Goal: Information Seeking & Learning: Learn about a topic

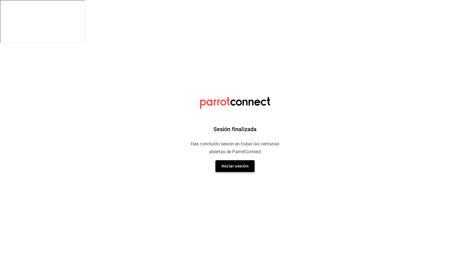
click at [250, 169] on button "Iniciar sesión" at bounding box center [234, 166] width 39 height 12
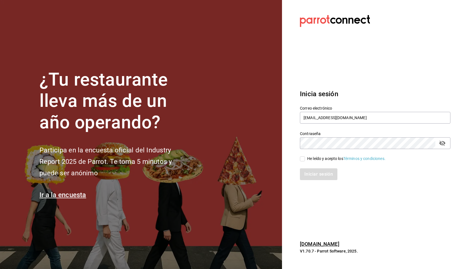
click at [305, 160] on span "He leído y acepto los Términos y condiciones." at bounding box center [345, 159] width 80 height 6
click at [305, 160] on input "He leído y acepto los Términos y condiciones." at bounding box center [302, 158] width 5 height 5
checkbox input "true"
click at [307, 172] on button "Iniciar sesión" at bounding box center [319, 174] width 38 height 12
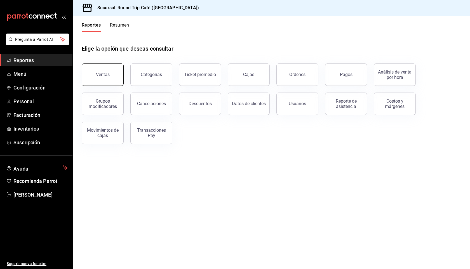
click at [96, 79] on button "Ventas" at bounding box center [103, 74] width 42 height 22
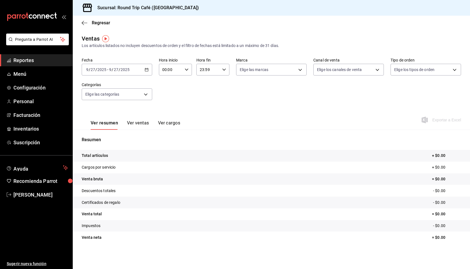
click at [143, 68] on div "[DATE] [DATE] - [DATE] [DATE]" at bounding box center [117, 70] width 70 height 12
click at [125, 94] on li "Ayer" at bounding box center [108, 99] width 52 height 13
click at [145, 70] on icon "button" at bounding box center [147, 70] width 4 height 4
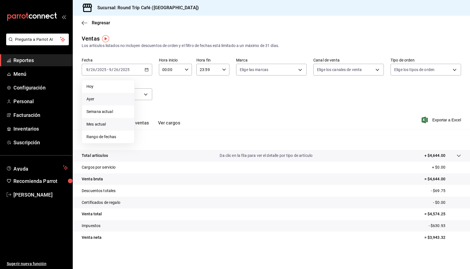
click at [97, 128] on li "Mes actual" at bounding box center [108, 124] width 52 height 13
click at [148, 69] on icon "button" at bounding box center [147, 70] width 4 height 4
click at [120, 113] on span "Semana actual" at bounding box center [107, 112] width 43 height 6
click at [261, 198] on tr "Certificados de regalo - $0.00" at bounding box center [271, 202] width 397 height 12
click at [35, 127] on span "Inventarios" at bounding box center [40, 129] width 55 height 8
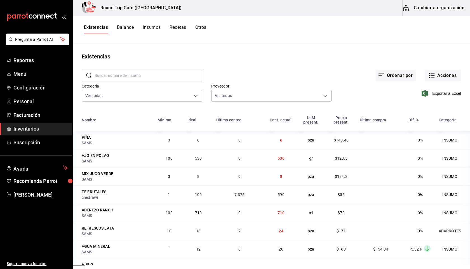
click at [131, 27] on button "Balance" at bounding box center [125, 30] width 17 height 10
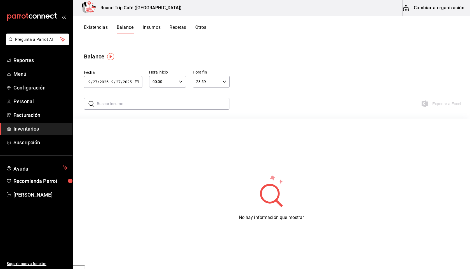
click at [140, 81] on div "[DATE] [DATE] - [DATE] [DATE]" at bounding box center [113, 82] width 58 height 12
click at [107, 117] on li "Ayer" at bounding box center [110, 112] width 53 height 13
type input "[DATE]"
type input "26"
type input "[DATE]"
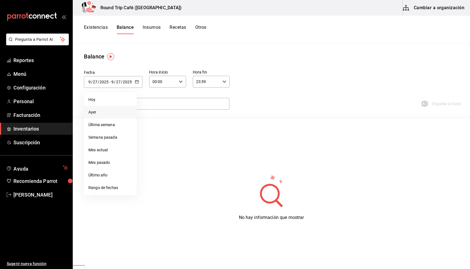
type input "26"
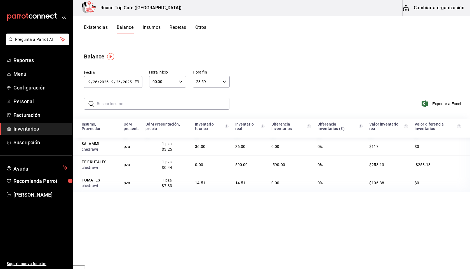
click at [129, 79] on div "[DATE] [DATE] - [DATE] [DATE]" at bounding box center [113, 82] width 58 height 12
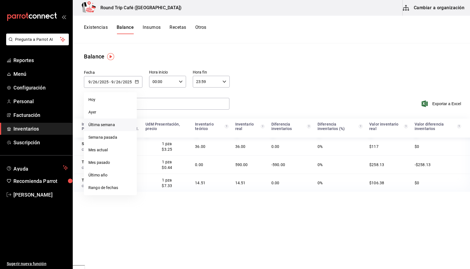
click at [117, 125] on li "Última semana" at bounding box center [110, 125] width 53 height 13
type input "[DATE]"
type input "21"
type input "[DATE]"
type input "27"
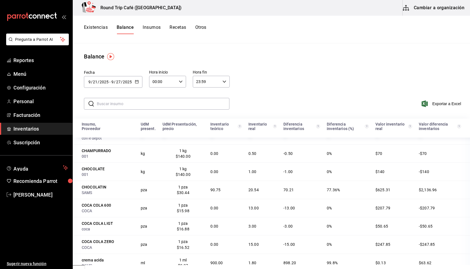
scroll to position [180, 0]
drag, startPoint x: 372, startPoint y: 185, endPoint x: 442, endPoint y: 184, distance: 69.6
click at [442, 184] on tr "[PERSON_NAME] pza 1 pza $30.44 90.75 20.54 70.21 77.36% $625.31 $2,136.96" at bounding box center [271, 190] width 397 height 18
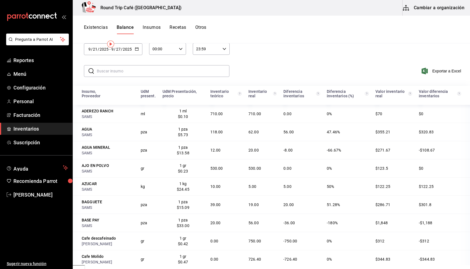
scroll to position [0, 0]
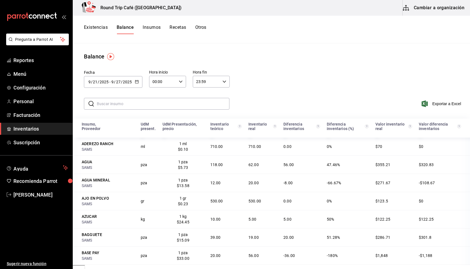
click at [148, 29] on button "Insumos" at bounding box center [152, 30] width 18 height 10
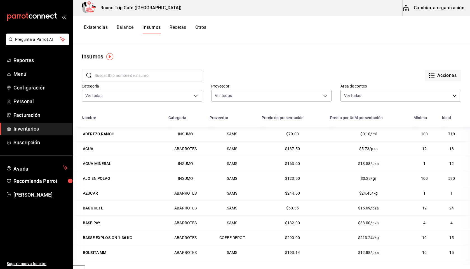
click at [177, 26] on button "Recetas" at bounding box center [177, 30] width 16 height 10
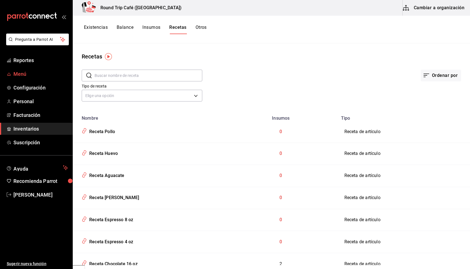
click at [22, 70] on link "Menú" at bounding box center [36, 74] width 72 height 12
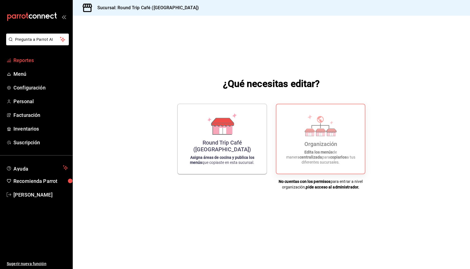
click at [20, 56] on link "Reportes" at bounding box center [36, 60] width 72 height 12
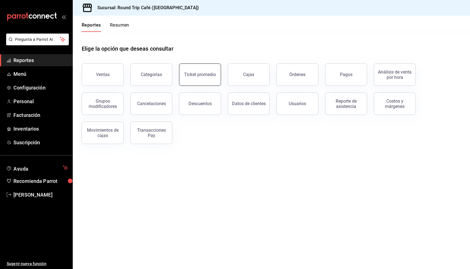
click at [185, 70] on button "Ticket promedio" at bounding box center [200, 74] width 42 height 22
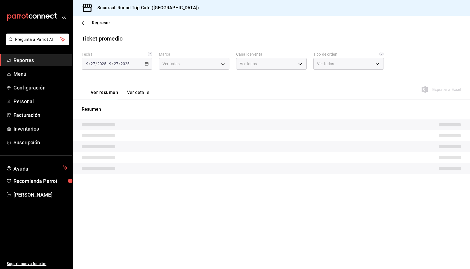
type input "89fa9395-ddff-42ed-a012-c70cfa9c47f1"
type input "PARROT,UBER_EATS,RAPPI,DIDI_FOOD,ONLINE"
type input "c9fb177b-bdb8-4992-9845-b23bc719a5be,EXTERNAL"
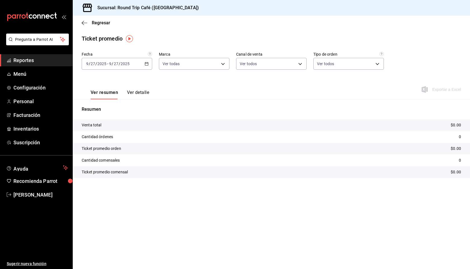
click at [145, 64] on icon "button" at bounding box center [147, 64] width 4 height 4
click at [97, 115] on li "Mes actual" at bounding box center [108, 118] width 52 height 13
click at [146, 62] on icon "button" at bounding box center [147, 64] width 4 height 4
click at [112, 129] on span "Rango de fechas" at bounding box center [107, 131] width 43 height 6
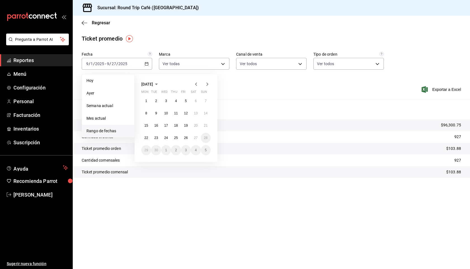
click at [198, 86] on icon "button" at bounding box center [196, 84] width 7 height 7
click at [183, 99] on button "1" at bounding box center [186, 101] width 10 height 10
click at [207, 153] on button "31" at bounding box center [206, 150] width 10 height 10
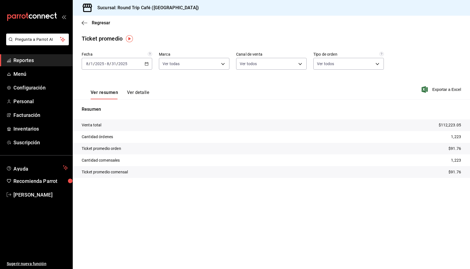
click at [133, 93] on button "Ver detalle" at bounding box center [138, 95] width 22 height 10
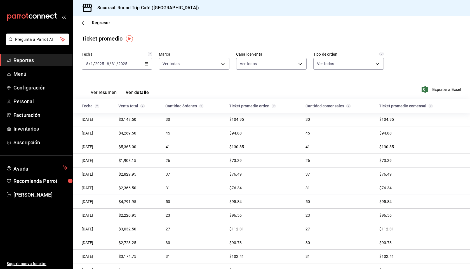
click at [106, 91] on button "Ver resumen" at bounding box center [104, 95] width 26 height 10
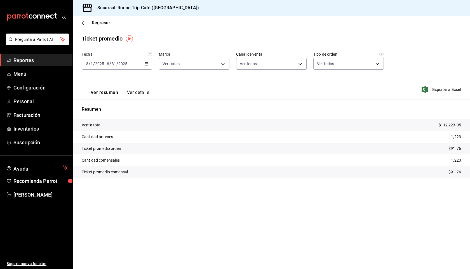
click at [147, 61] on div "[DATE] [DATE] - [DATE] [DATE]" at bounding box center [117, 64] width 70 height 12
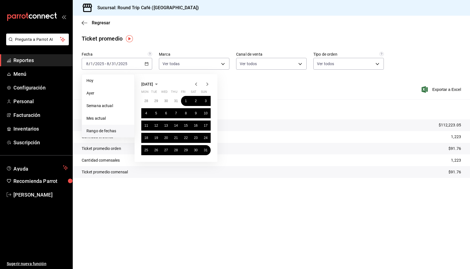
click at [206, 83] on icon "button" at bounding box center [207, 84] width 7 height 7
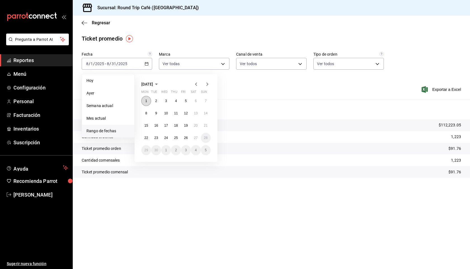
click at [145, 101] on button "1" at bounding box center [146, 101] width 10 height 10
click at [196, 139] on button "27" at bounding box center [196, 138] width 10 height 10
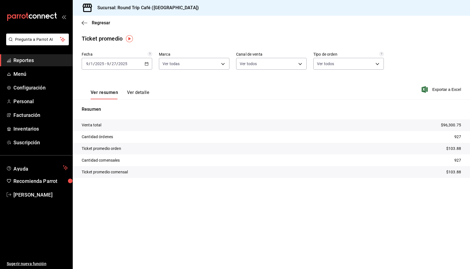
click at [149, 64] on div "[DATE] [DATE] - [DATE] [DATE]" at bounding box center [117, 64] width 70 height 12
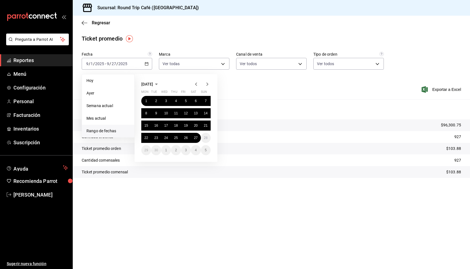
click at [194, 82] on icon "button" at bounding box center [196, 84] width 7 height 7
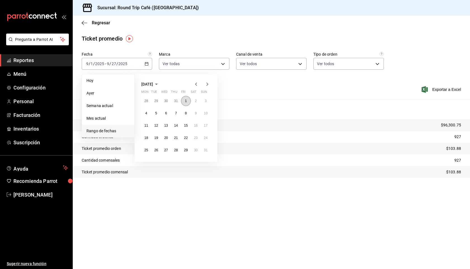
click at [186, 98] on button "1" at bounding box center [186, 101] width 10 height 10
click at [204, 151] on abbr "31" at bounding box center [206, 150] width 4 height 4
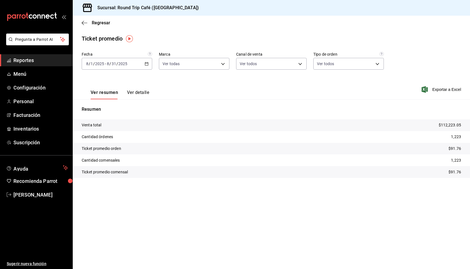
click at [148, 64] on \(Stroke\) "button" at bounding box center [146, 63] width 3 height 3
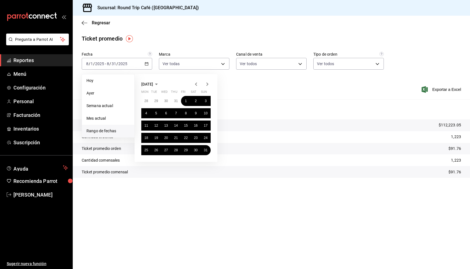
click at [206, 85] on icon "button" at bounding box center [207, 84] width 7 height 7
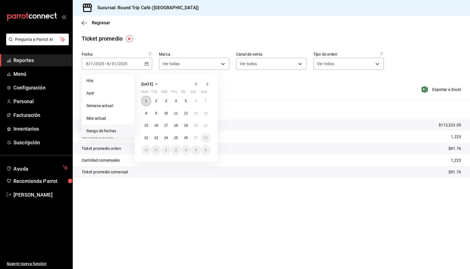
click at [143, 103] on button "1" at bounding box center [146, 101] width 10 height 10
click at [198, 138] on button "27" at bounding box center [196, 138] width 10 height 10
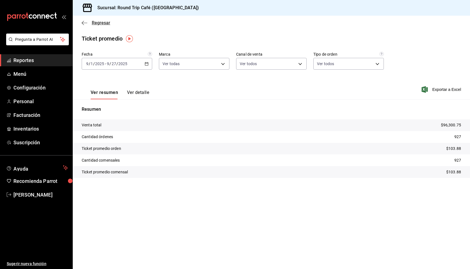
click at [95, 24] on span "Regresar" at bounding box center [101, 22] width 18 height 5
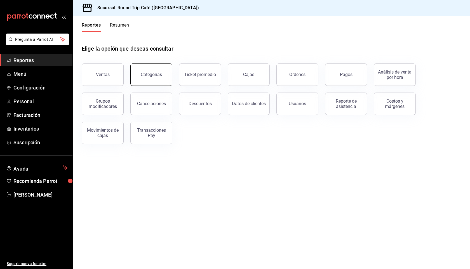
click at [149, 65] on button "Categorías" at bounding box center [151, 74] width 42 height 22
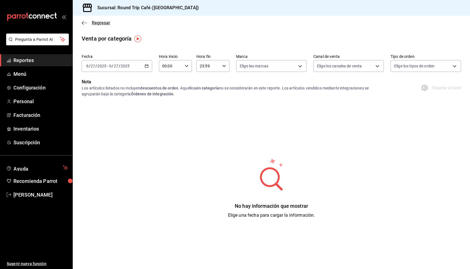
click at [88, 24] on span "Regresar" at bounding box center [96, 22] width 29 height 5
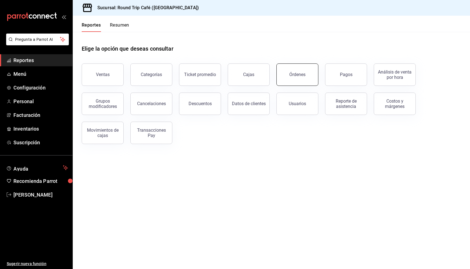
click at [305, 75] on button "Órdenes" at bounding box center [297, 74] width 42 height 22
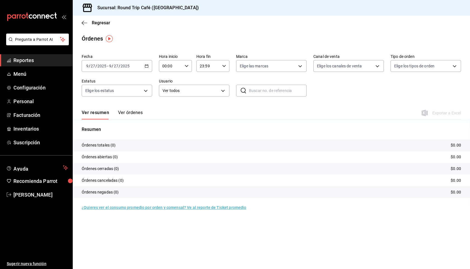
click at [145, 69] on div "[DATE] [DATE] - [DATE] [DATE]" at bounding box center [117, 66] width 70 height 12
click at [97, 100] on li "Ayer" at bounding box center [108, 95] width 52 height 13
click at [121, 112] on button "Ver órdenes" at bounding box center [130, 115] width 25 height 10
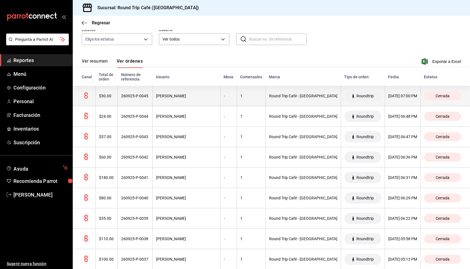
scroll to position [52, 0]
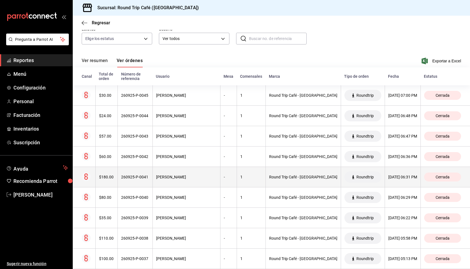
click at [179, 169] on th "[PERSON_NAME]" at bounding box center [186, 177] width 68 height 20
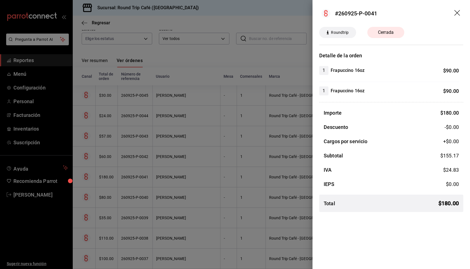
click at [241, 122] on div at bounding box center [235, 134] width 470 height 269
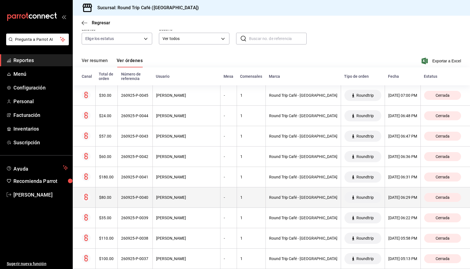
click at [206, 195] on div "[PERSON_NAME]" at bounding box center [186, 197] width 61 height 4
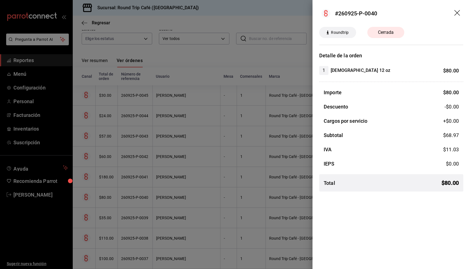
click at [205, 196] on div at bounding box center [235, 134] width 470 height 269
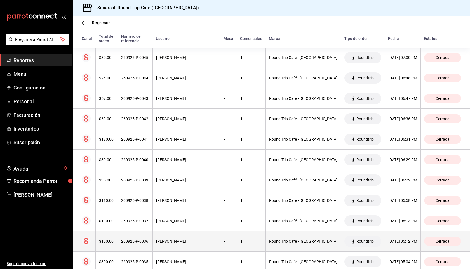
scroll to position [90, 0]
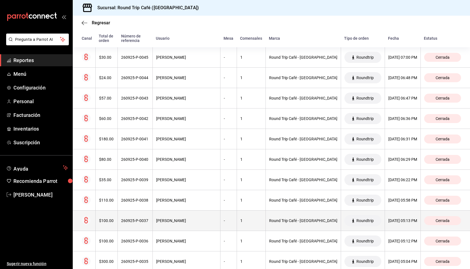
click at [198, 219] on th "[PERSON_NAME]" at bounding box center [186, 220] width 68 height 20
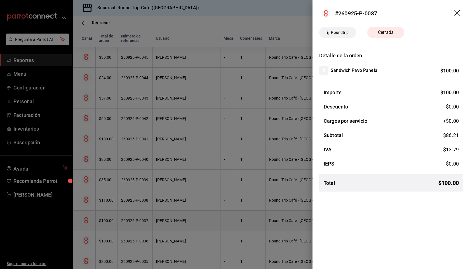
click at [198, 219] on div at bounding box center [235, 134] width 470 height 269
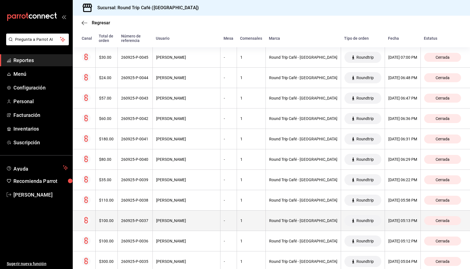
click at [192, 221] on th "[PERSON_NAME]" at bounding box center [186, 220] width 68 height 20
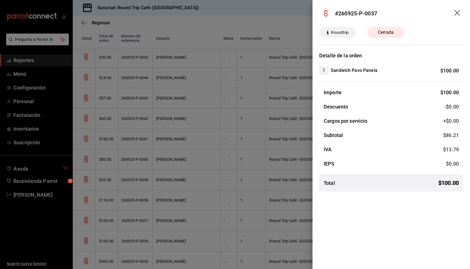
click at [192, 205] on div at bounding box center [235, 134] width 470 height 269
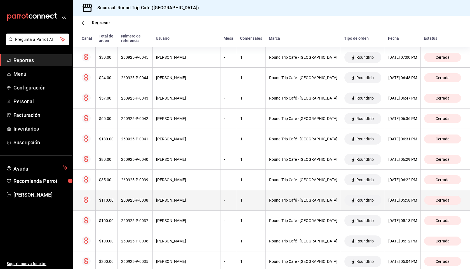
click at [191, 198] on div "[PERSON_NAME]" at bounding box center [186, 200] width 61 height 4
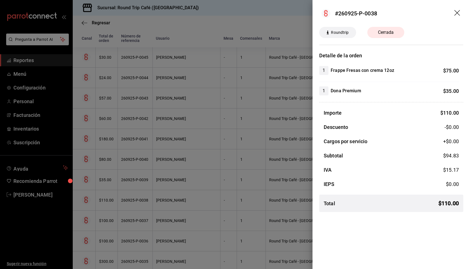
click at [235, 162] on div at bounding box center [235, 134] width 470 height 269
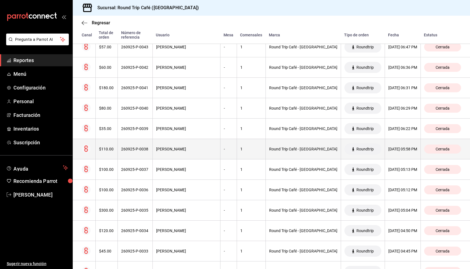
scroll to position [155, 0]
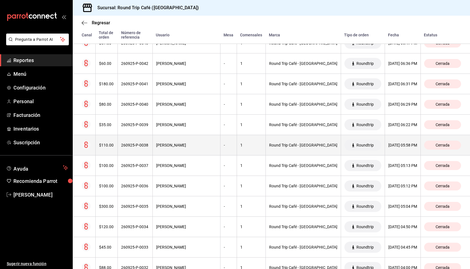
click at [217, 204] on div "[PERSON_NAME]" at bounding box center [186, 206] width 61 height 4
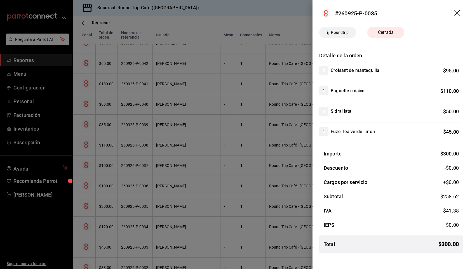
click at [212, 202] on div at bounding box center [235, 134] width 470 height 269
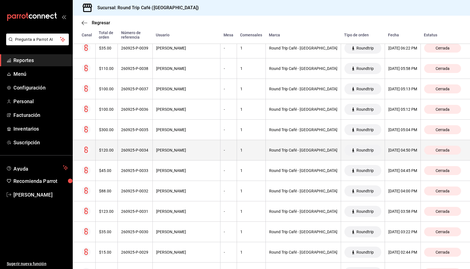
scroll to position [233, 0]
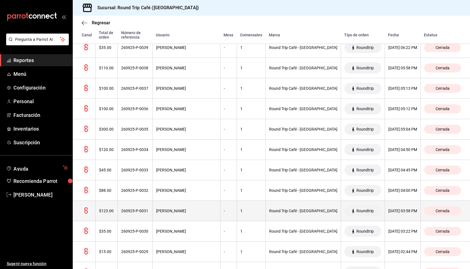
click at [212, 209] on div "[PERSON_NAME]" at bounding box center [186, 211] width 61 height 4
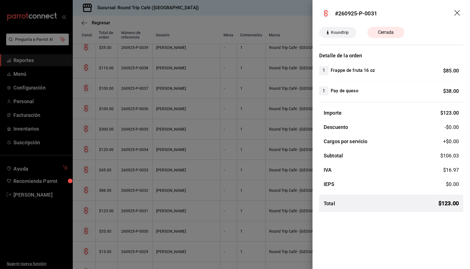
click at [212, 195] on div at bounding box center [235, 134] width 470 height 269
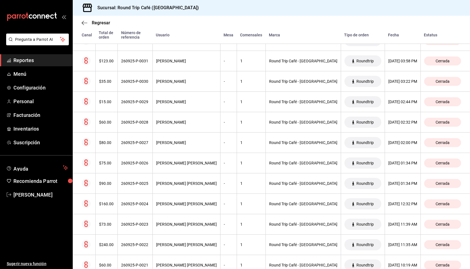
scroll to position [388, 0]
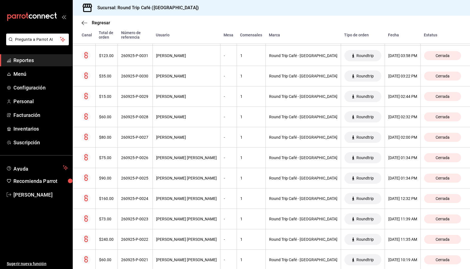
click at [212, 196] on div "[PERSON_NAME] [PERSON_NAME]" at bounding box center [186, 198] width 61 height 4
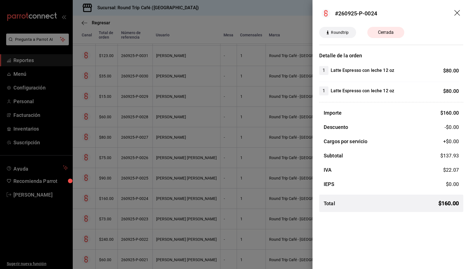
click at [212, 195] on div at bounding box center [235, 134] width 470 height 269
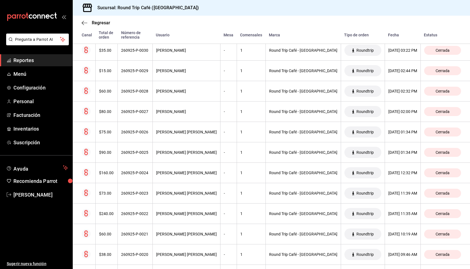
scroll to position [417, 0]
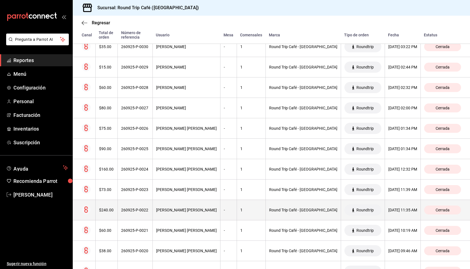
click at [195, 210] on th "[PERSON_NAME] [PERSON_NAME]" at bounding box center [186, 210] width 68 height 20
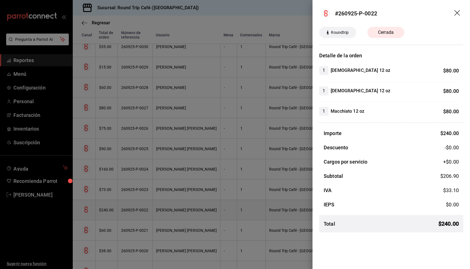
click at [195, 210] on div at bounding box center [235, 134] width 470 height 269
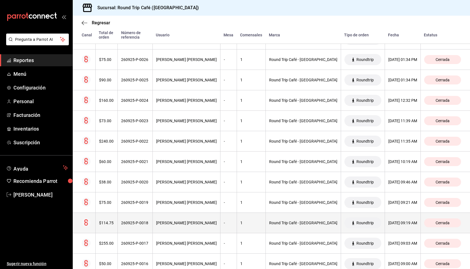
scroll to position [487, 0]
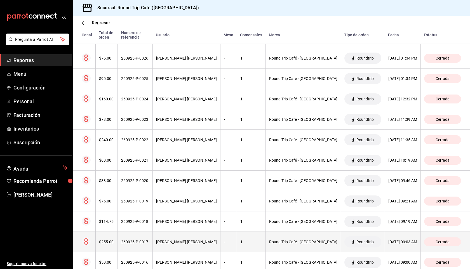
click at [178, 245] on th "[PERSON_NAME] [PERSON_NAME]" at bounding box center [186, 242] width 68 height 20
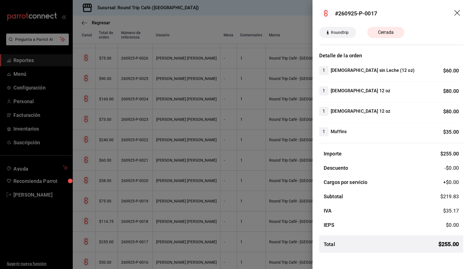
click at [205, 213] on div at bounding box center [235, 134] width 470 height 269
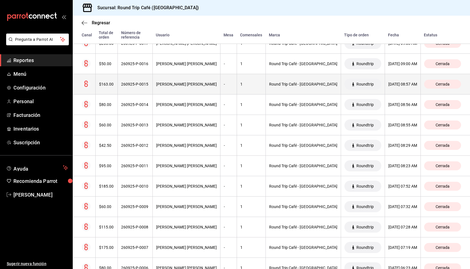
scroll to position [687, 0]
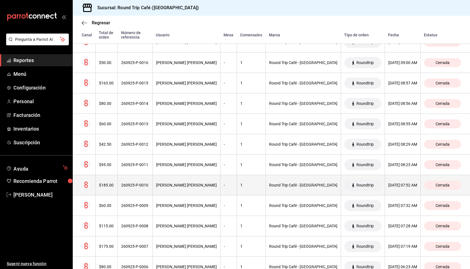
click at [205, 187] on th "[PERSON_NAME] [PERSON_NAME]" at bounding box center [186, 185] width 68 height 20
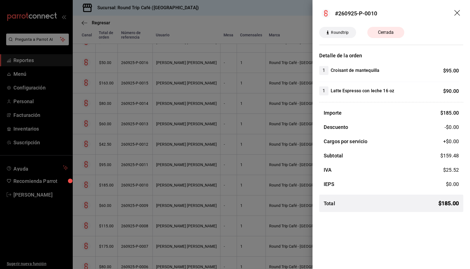
click at [210, 186] on div at bounding box center [235, 134] width 470 height 269
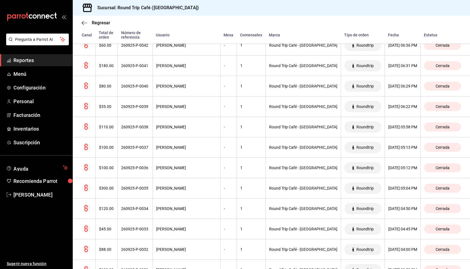
scroll to position [0, 0]
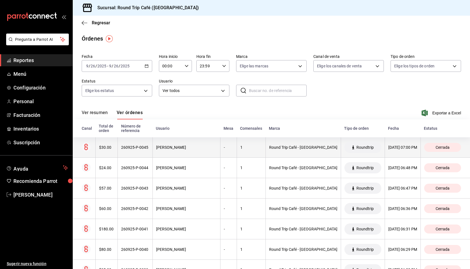
click at [82, 143] on circle at bounding box center [86, 147] width 9 height 9
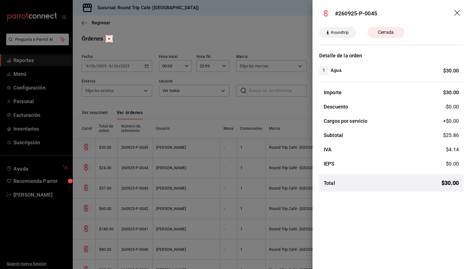
click at [236, 56] on div at bounding box center [235, 134] width 470 height 269
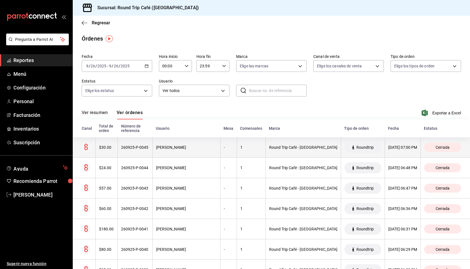
click at [139, 150] on th "260925-P-0045" at bounding box center [135, 147] width 35 height 20
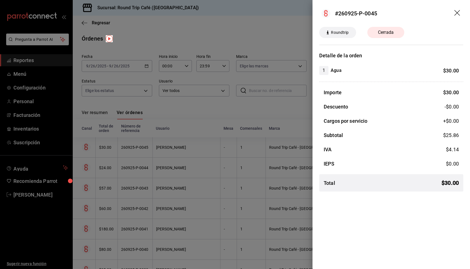
click at [140, 187] on div at bounding box center [235, 134] width 470 height 269
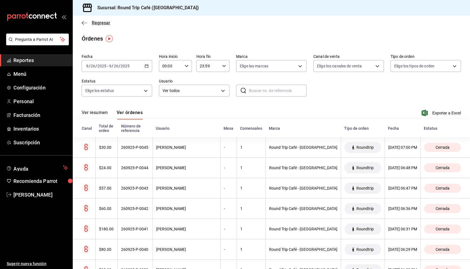
click at [94, 24] on span "Regresar" at bounding box center [101, 22] width 18 height 5
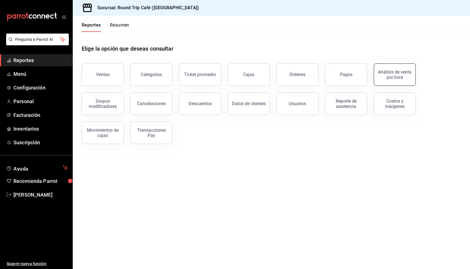
click at [383, 78] on div "Análisis de venta por hora" at bounding box center [394, 74] width 35 height 11
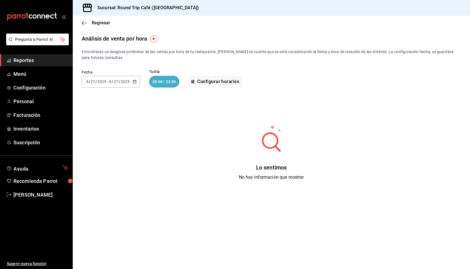
click at [135, 79] on div "[DATE] [DATE] - [DATE] [DATE]" at bounding box center [111, 82] width 58 height 12
click at [113, 134] on span "Mes actual" at bounding box center [107, 136] width 43 height 6
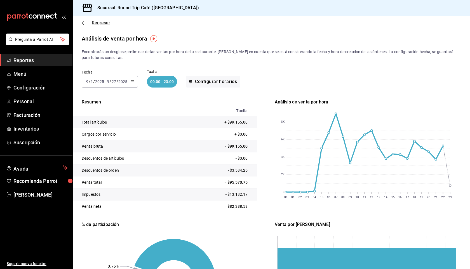
click at [94, 24] on span "Regresar" at bounding box center [101, 22] width 18 height 5
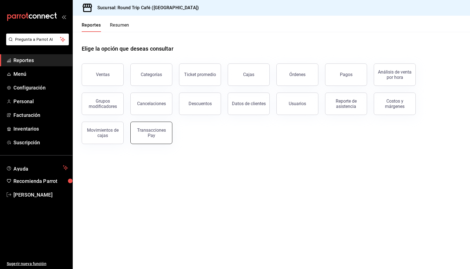
click at [144, 138] on button "Transacciones Pay" at bounding box center [151, 133] width 42 height 22
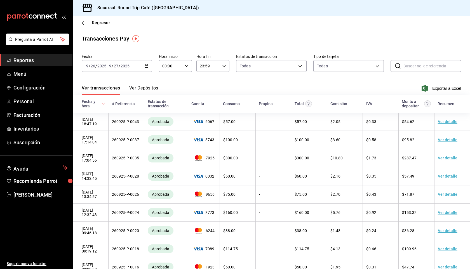
click at [145, 66] on icon "button" at bounding box center [147, 66] width 4 height 4
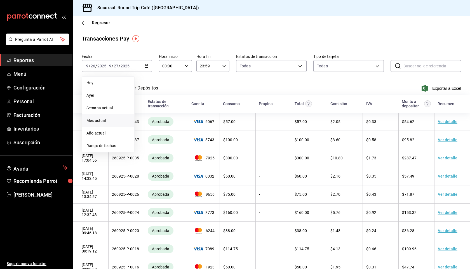
click at [85, 120] on li "Mes actual" at bounding box center [108, 120] width 52 height 13
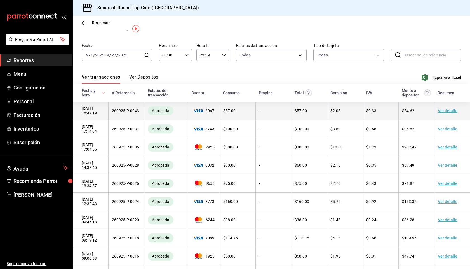
scroll to position [10, 0]
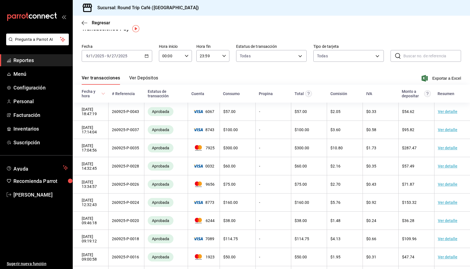
click at [136, 80] on button "Ver Depósitos" at bounding box center [143, 80] width 29 height 10
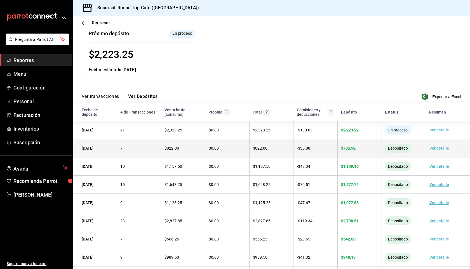
scroll to position [74, 0]
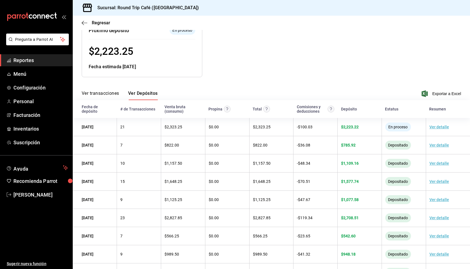
click at [93, 91] on button "Ver transacciones" at bounding box center [100, 96] width 37 height 10
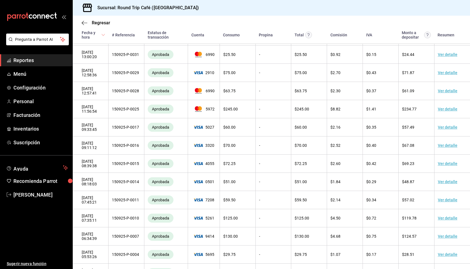
scroll to position [2384, 0]
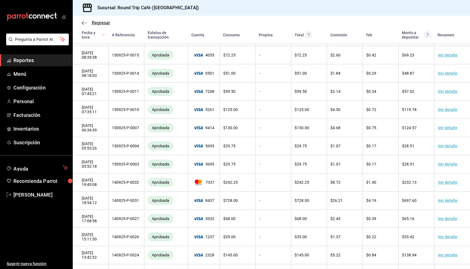
click at [84, 22] on icon "button" at bounding box center [85, 22] width 6 height 5
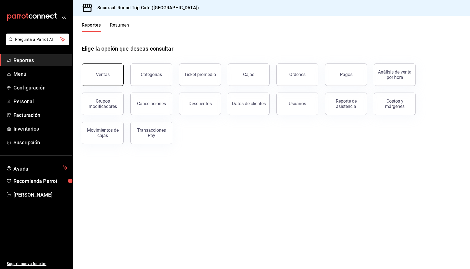
click at [102, 77] on div "Ventas" at bounding box center [103, 74] width 14 height 5
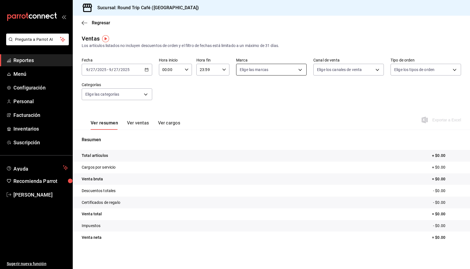
click at [294, 68] on body "Pregunta a Parrot AI Reportes Menú Configuración Personal Facturación Inventari…" at bounding box center [235, 156] width 470 height 312
click at [337, 68] on div at bounding box center [235, 134] width 470 height 269
click at [405, 68] on body "Pregunta a Parrot AI Reportes Menú Configuración Personal Facturación Inventari…" at bounding box center [235, 156] width 470 height 312
click at [102, 98] on div at bounding box center [235, 134] width 470 height 269
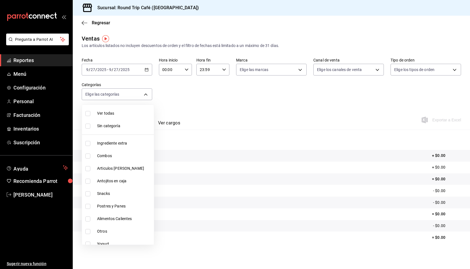
click at [102, 98] on body "Pregunta a Parrot AI Reportes Menú Configuración Personal Facturación Inventari…" at bounding box center [235, 156] width 470 height 312
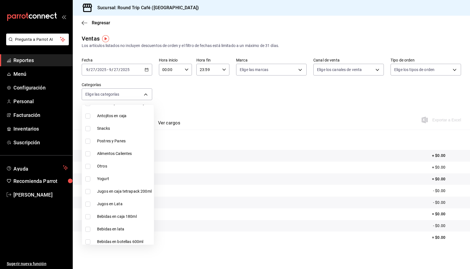
scroll to position [63, 0]
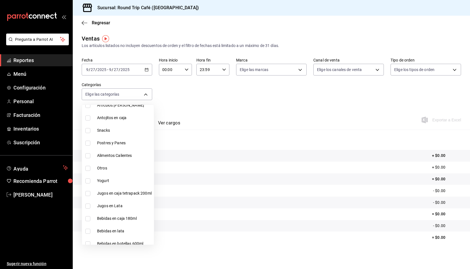
click at [111, 150] on li "Alimentos Calientes" at bounding box center [118, 155] width 72 height 13
type input "fd40f906-71d2-4c01-821f-df8d0a75e948"
checkbox input "true"
click at [144, 72] on div at bounding box center [235, 134] width 470 height 269
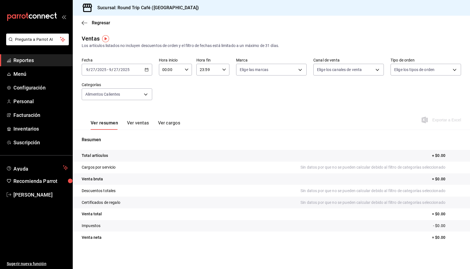
click at [145, 71] on icon "button" at bounding box center [147, 70] width 4 height 4
click at [106, 124] on span "Mes actual" at bounding box center [107, 124] width 43 height 6
click at [132, 123] on button "Ver ventas" at bounding box center [138, 125] width 22 height 10
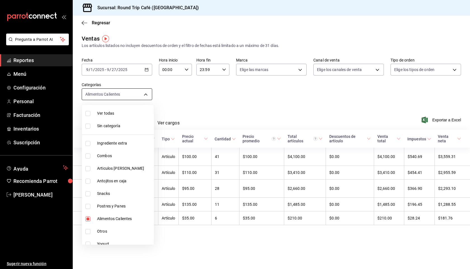
click at [113, 90] on body "Pregunta a Parrot AI Reportes Menú Configuración Personal Facturación Inventari…" at bounding box center [235, 156] width 470 height 312
click at [121, 157] on span "Combos" at bounding box center [124, 156] width 55 height 6
type input "fd40f906-71d2-4c01-821f-df8d0a75e948,d013e1a5-4c90-466d-875a-14d7c0568982"
checkbox input "true"
click at [255, 250] on div at bounding box center [235, 134] width 470 height 269
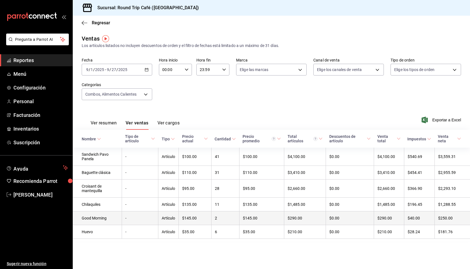
click at [139, 218] on td "-" at bounding box center [140, 218] width 37 height 14
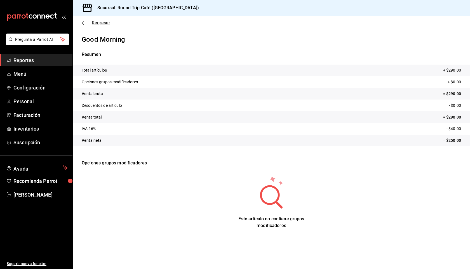
click at [84, 23] on icon "button" at bounding box center [85, 22] width 6 height 5
click at [84, 22] on icon "button" at bounding box center [85, 22] width 6 height 5
click at [83, 22] on icon "button" at bounding box center [85, 22] width 6 height 5
click at [94, 21] on span "Regresar" at bounding box center [101, 22] width 18 height 5
